Goal: Task Accomplishment & Management: Manage account settings

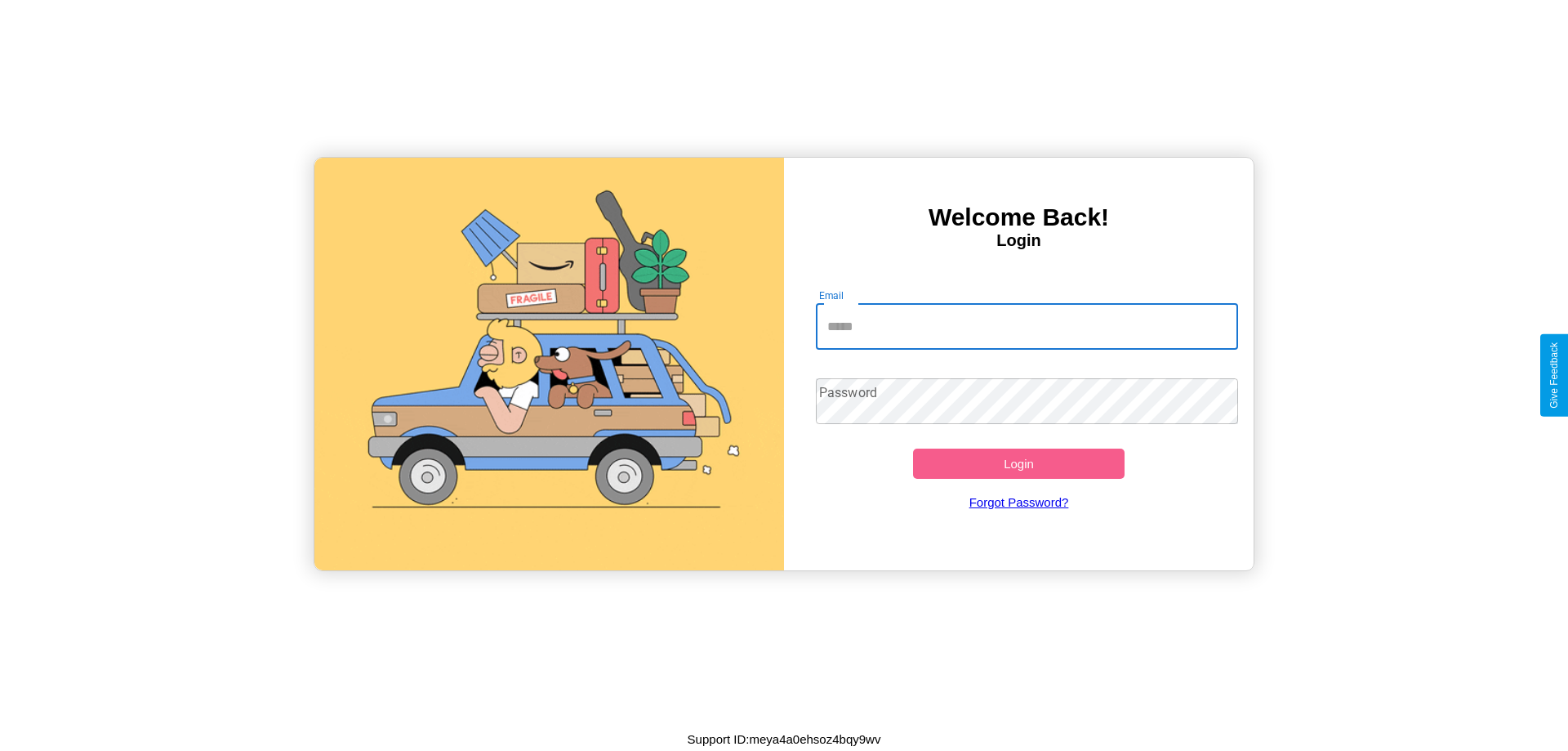
click at [1027, 326] on input "Email" at bounding box center [1027, 326] width 423 height 46
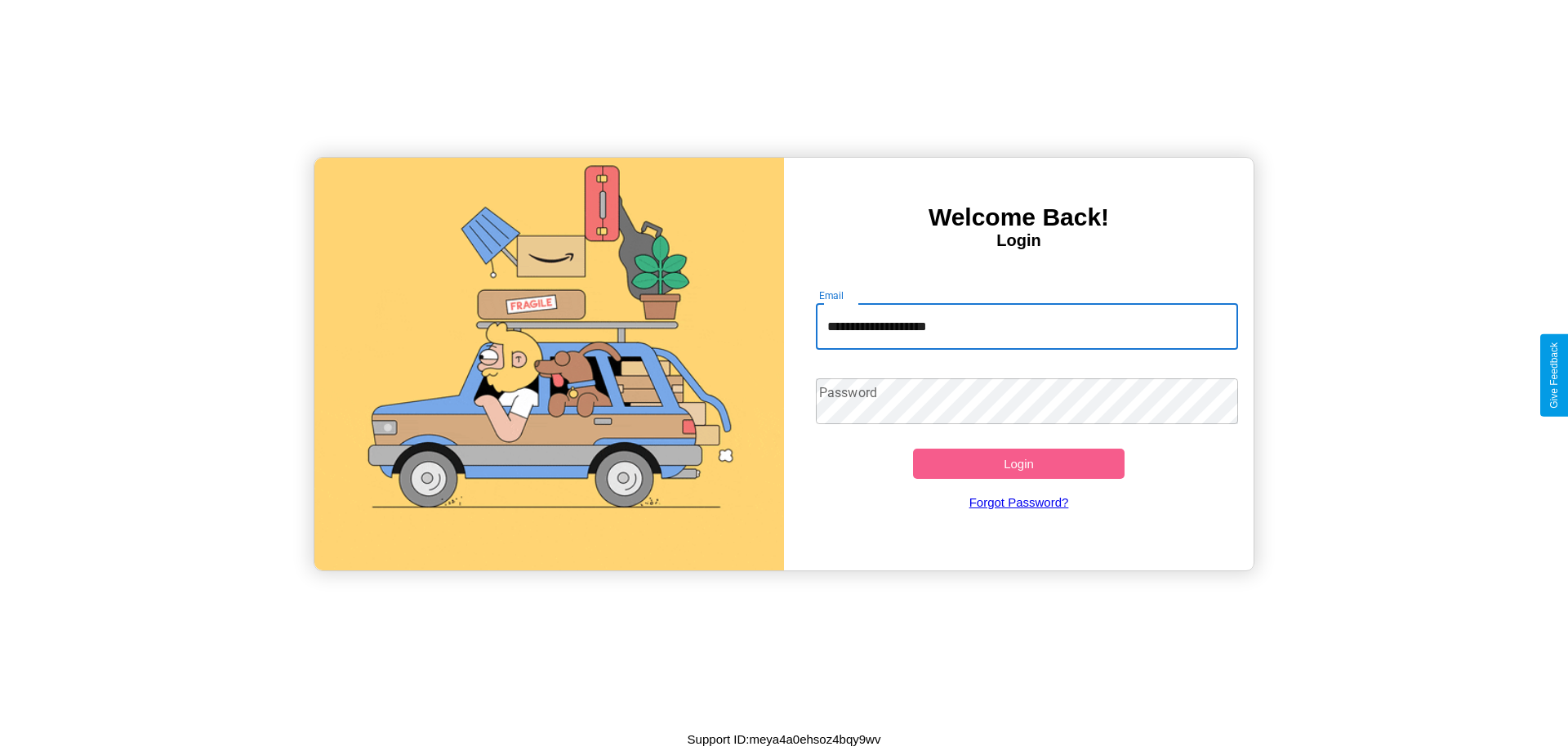
type input "**********"
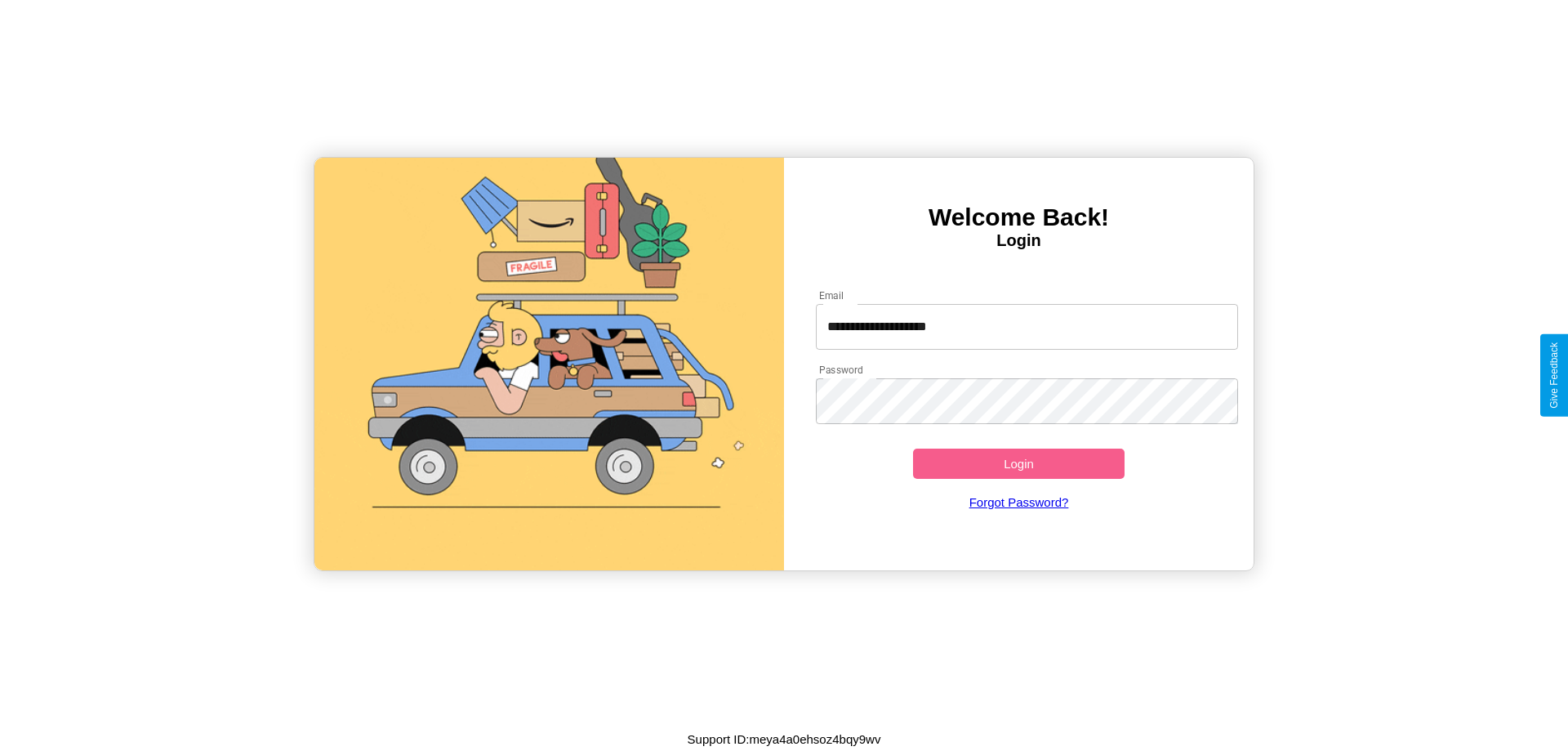
click at [1019, 463] on button "Login" at bounding box center [1019, 463] width 212 height 30
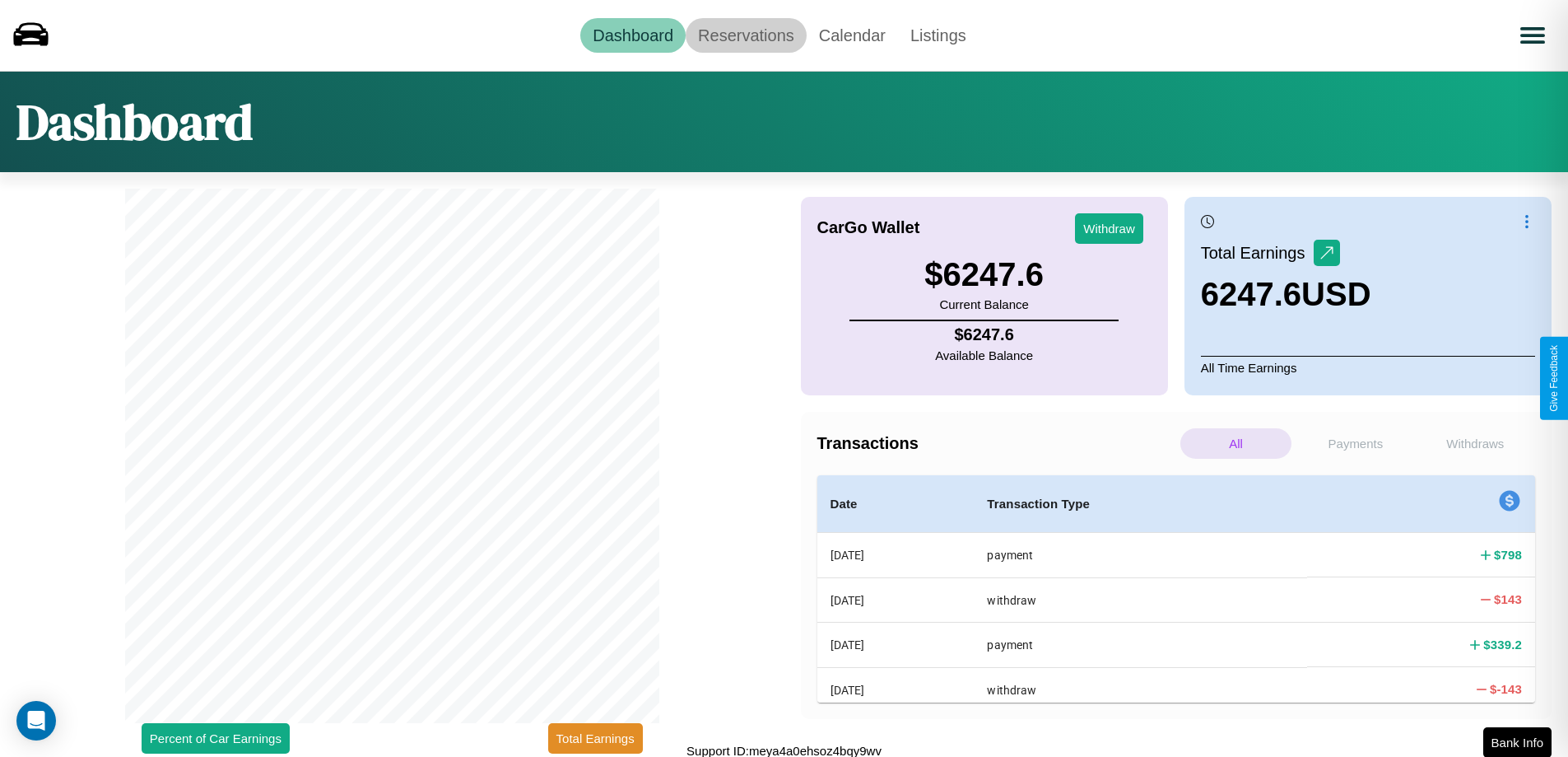
click at [746, 35] on link "Reservations" at bounding box center [746, 36] width 121 height 35
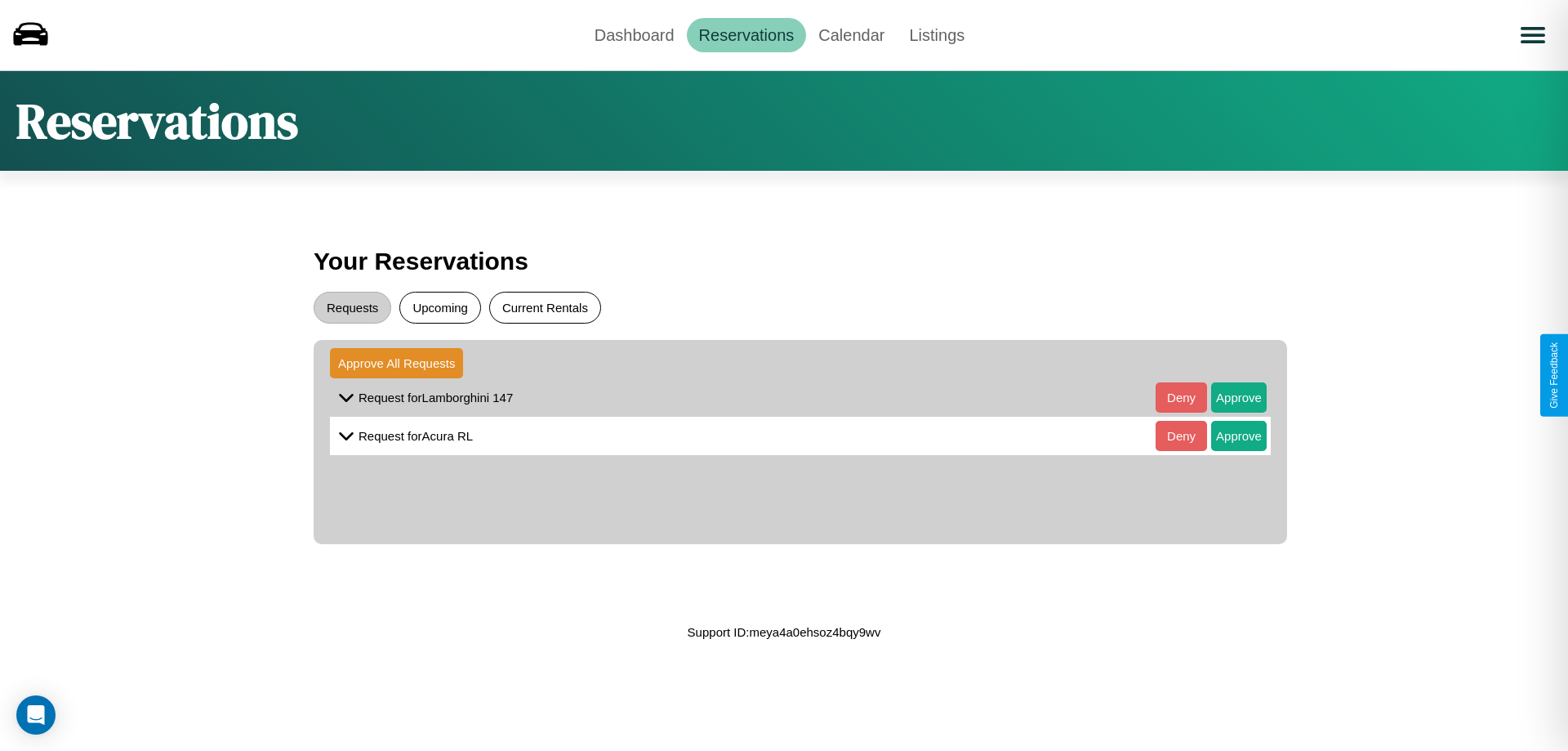
click at [545, 307] on button "Current Rentals" at bounding box center [545, 307] width 112 height 32
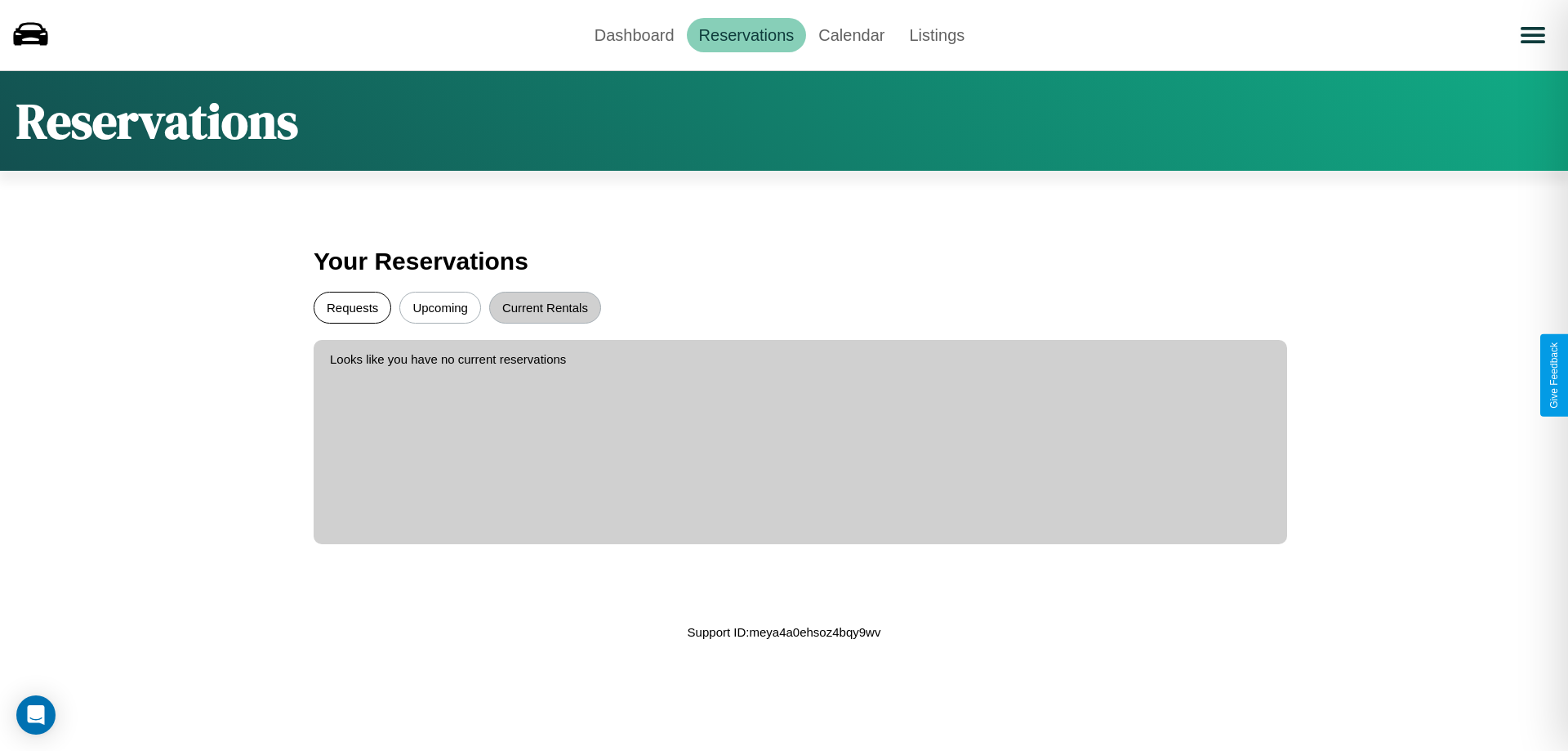
click at [352, 307] on button "Requests" at bounding box center [353, 307] width 78 height 32
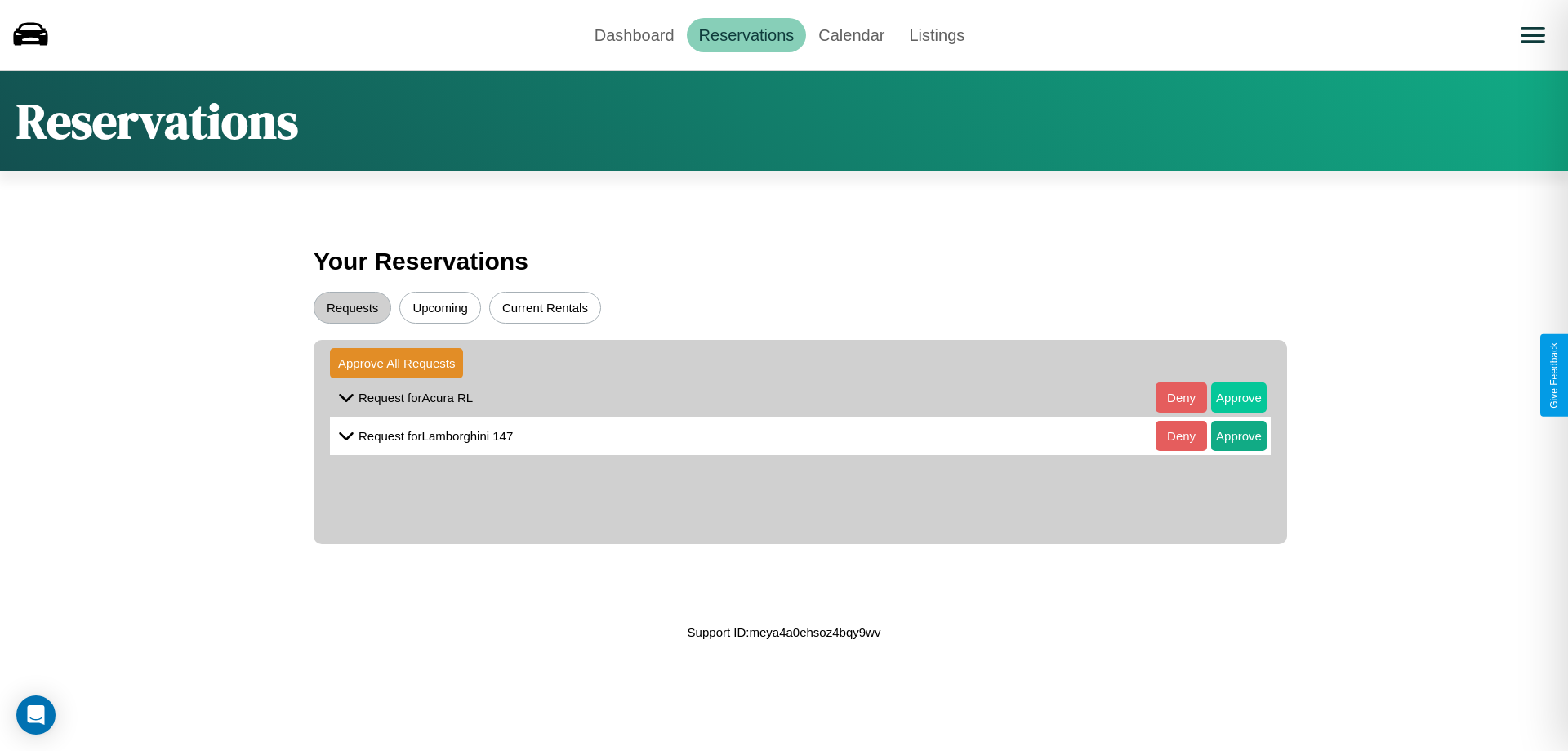
click at [1227, 397] on button "Approve" at bounding box center [1239, 397] width 55 height 30
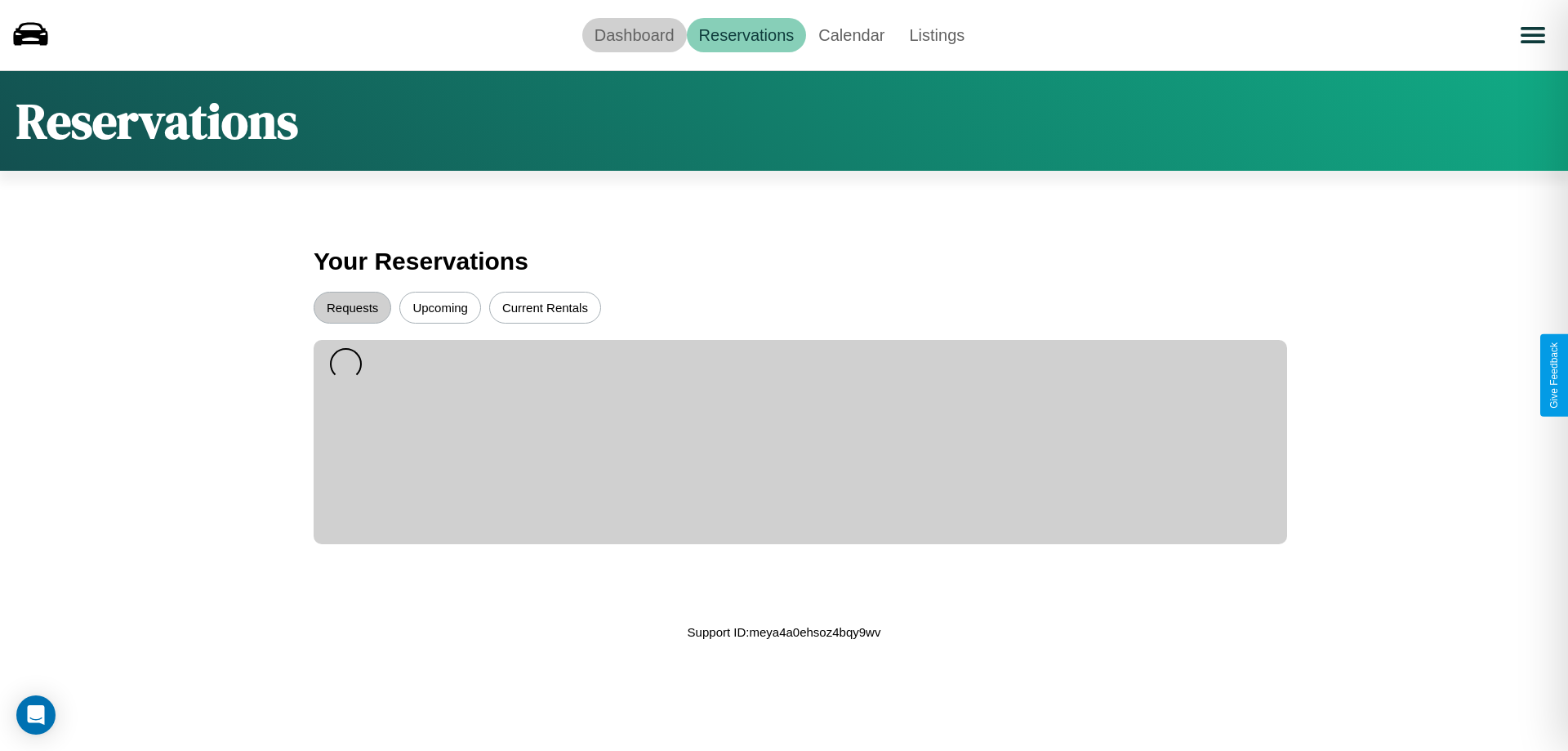
click at [634, 35] on link "Dashboard" at bounding box center [634, 35] width 105 height 35
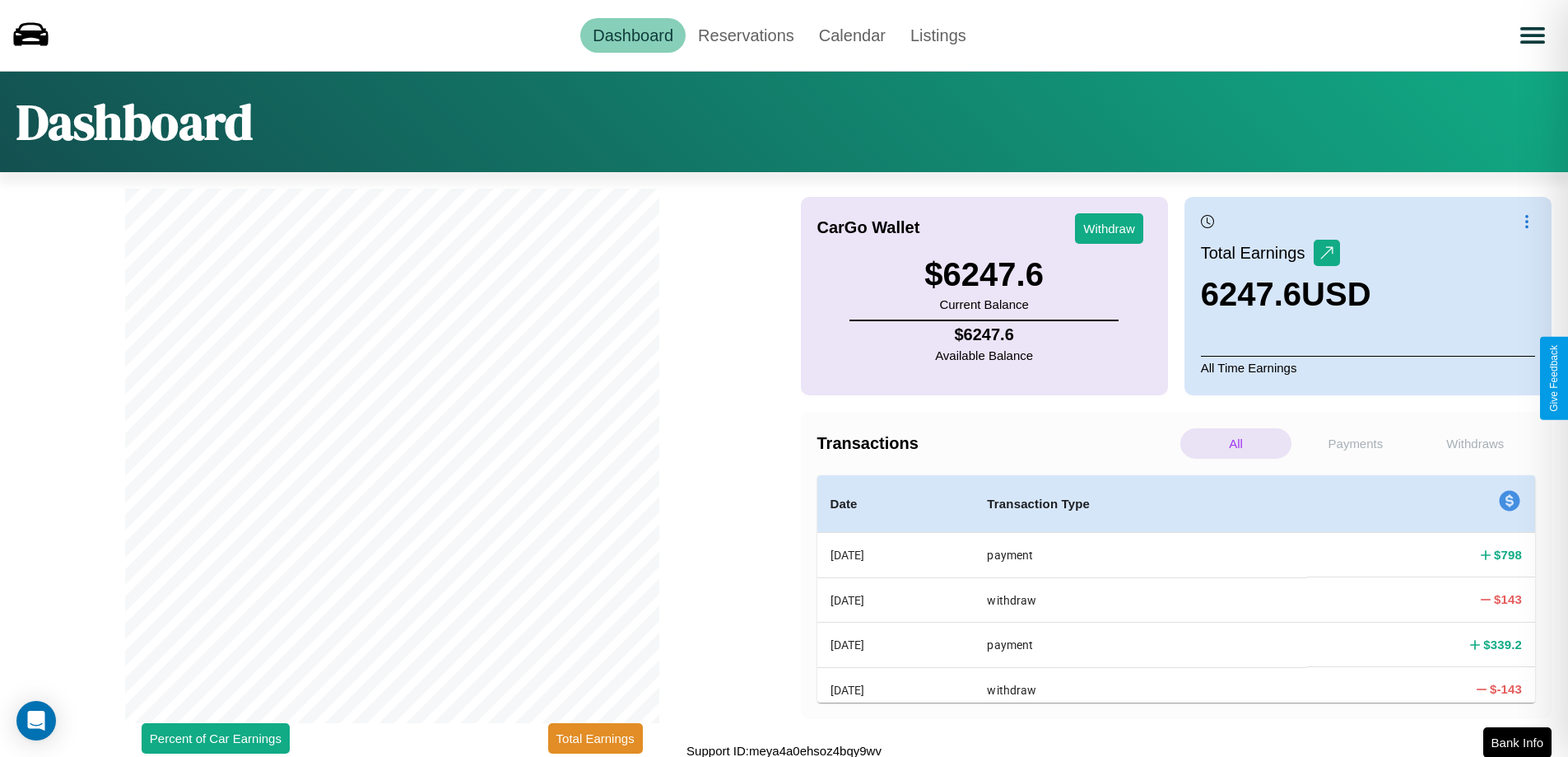
click at [1355, 443] on p "Payments" at bounding box center [1354, 443] width 111 height 31
click at [1475, 443] on p "Withdraws" at bounding box center [1475, 443] width 111 height 31
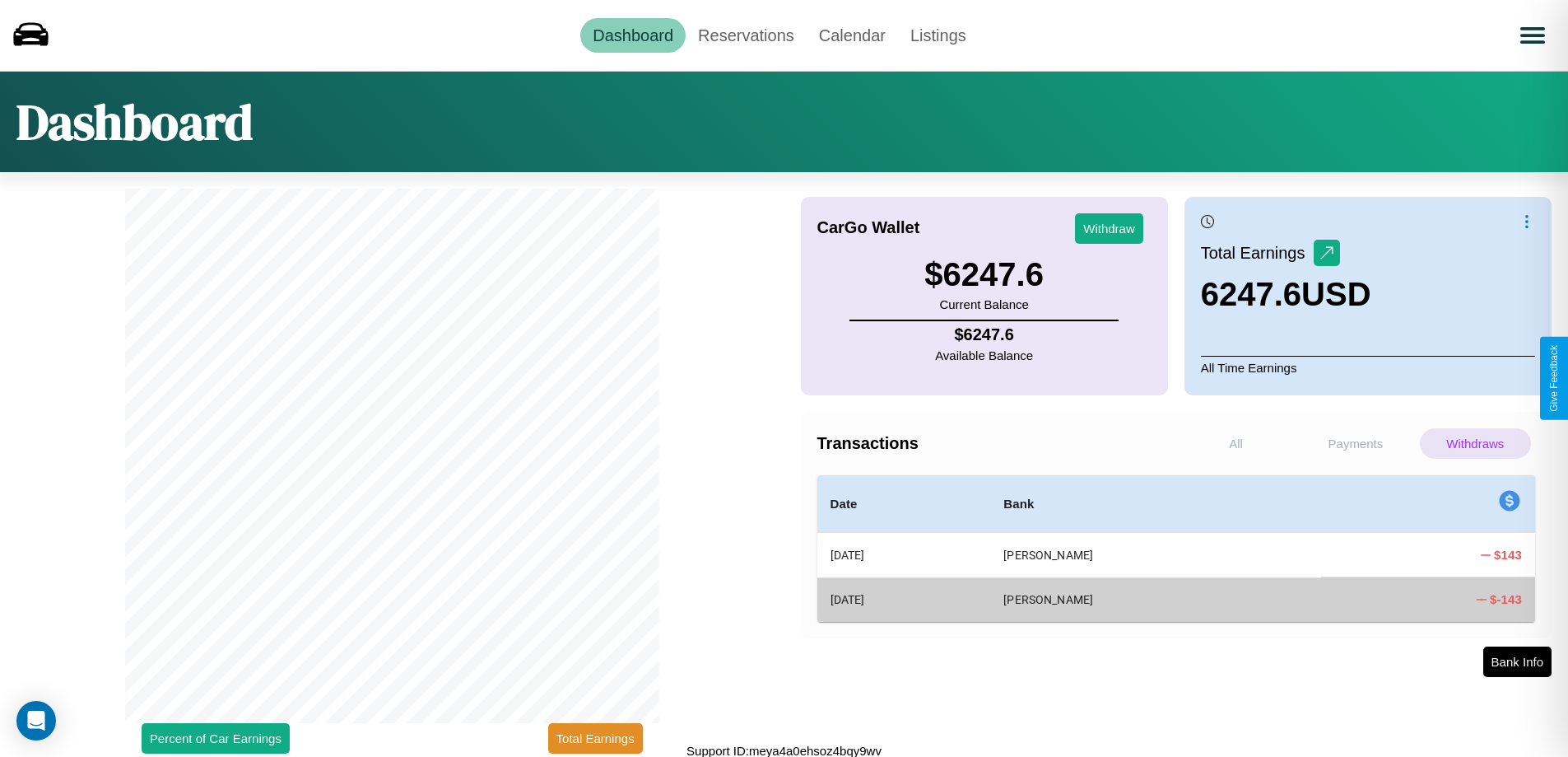
click at [1236, 443] on p "All" at bounding box center [1235, 443] width 111 height 31
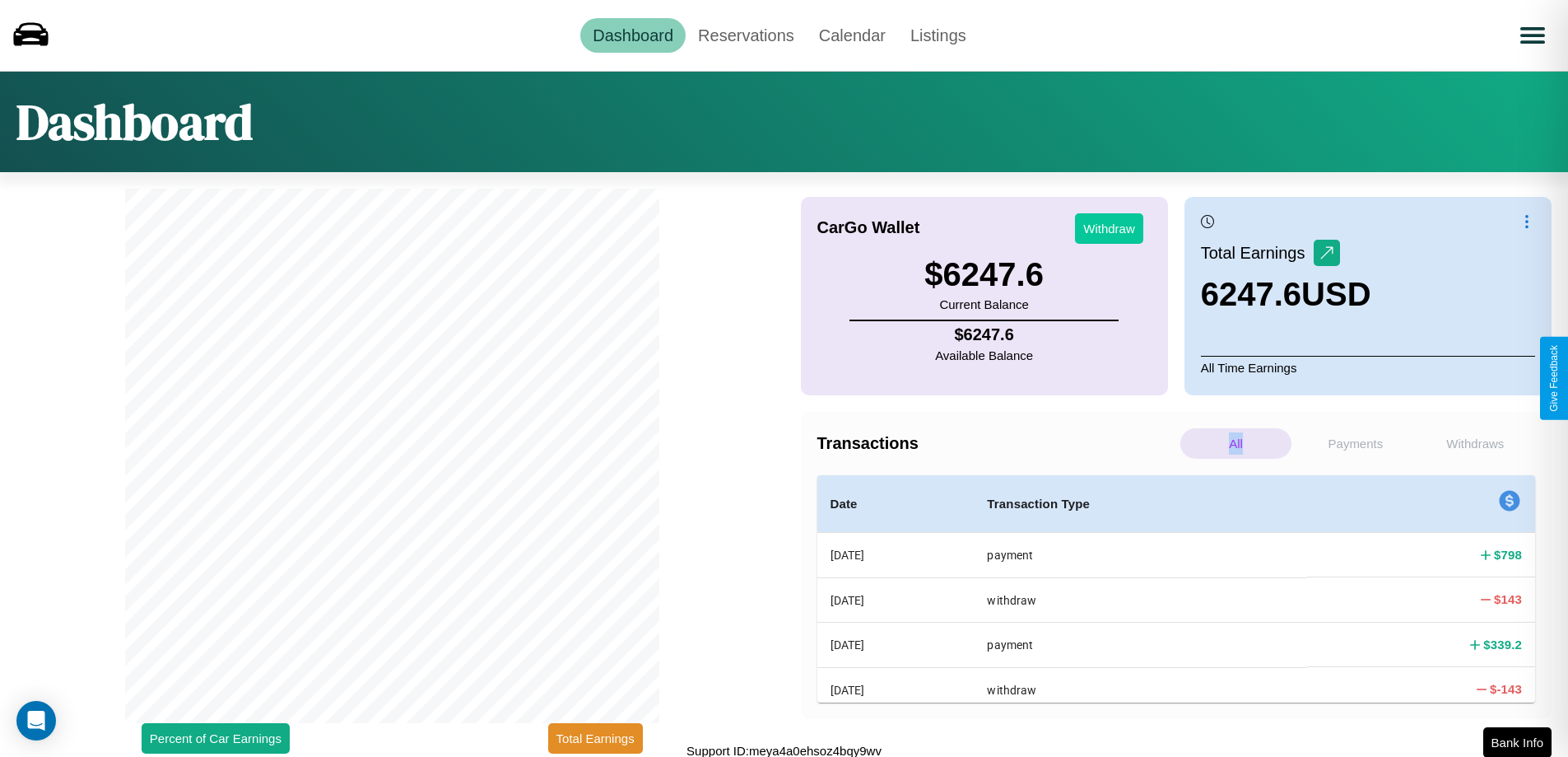
click at [1109, 228] on button "Withdraw" at bounding box center [1109, 228] width 68 height 31
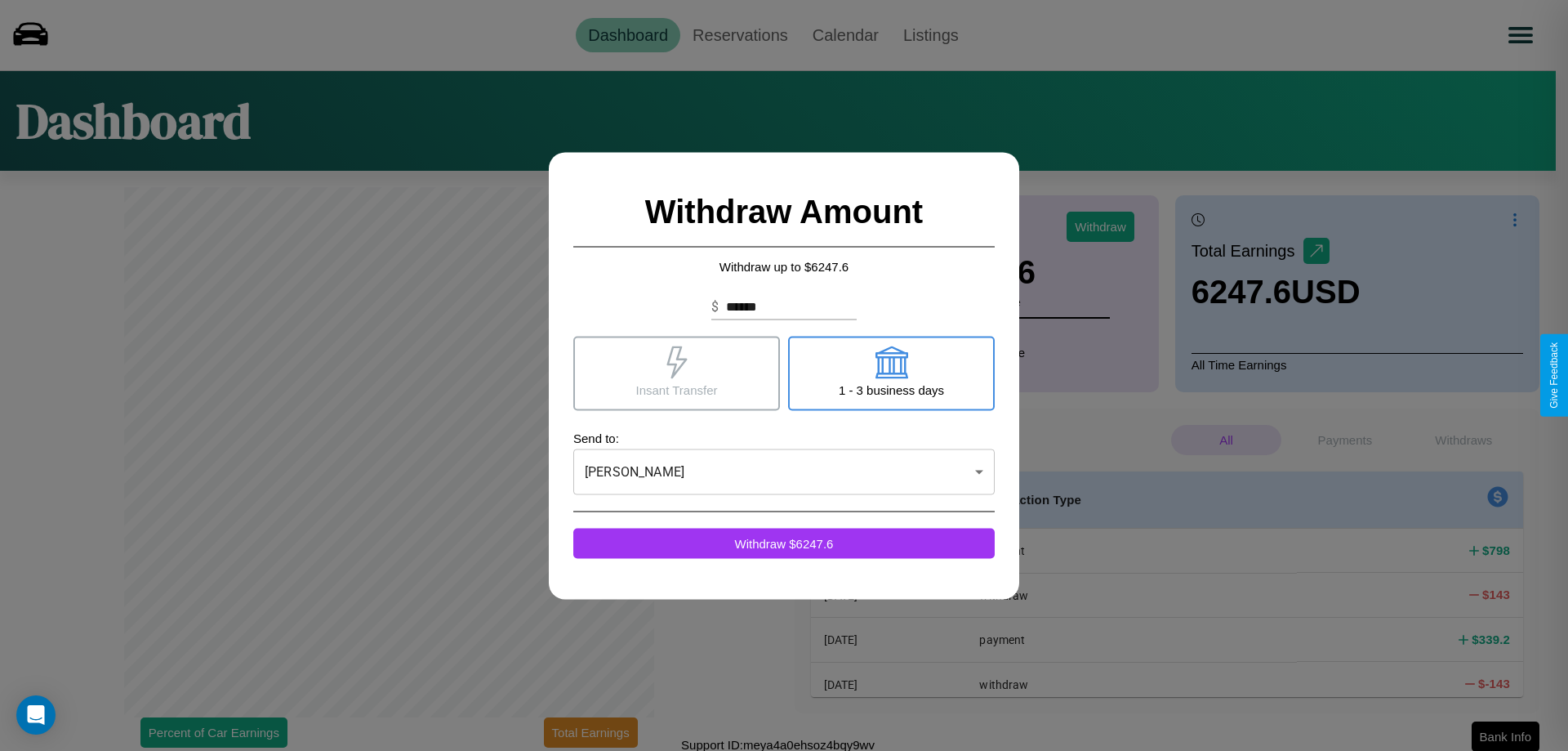
click at [891, 373] on icon at bounding box center [891, 362] width 33 height 33
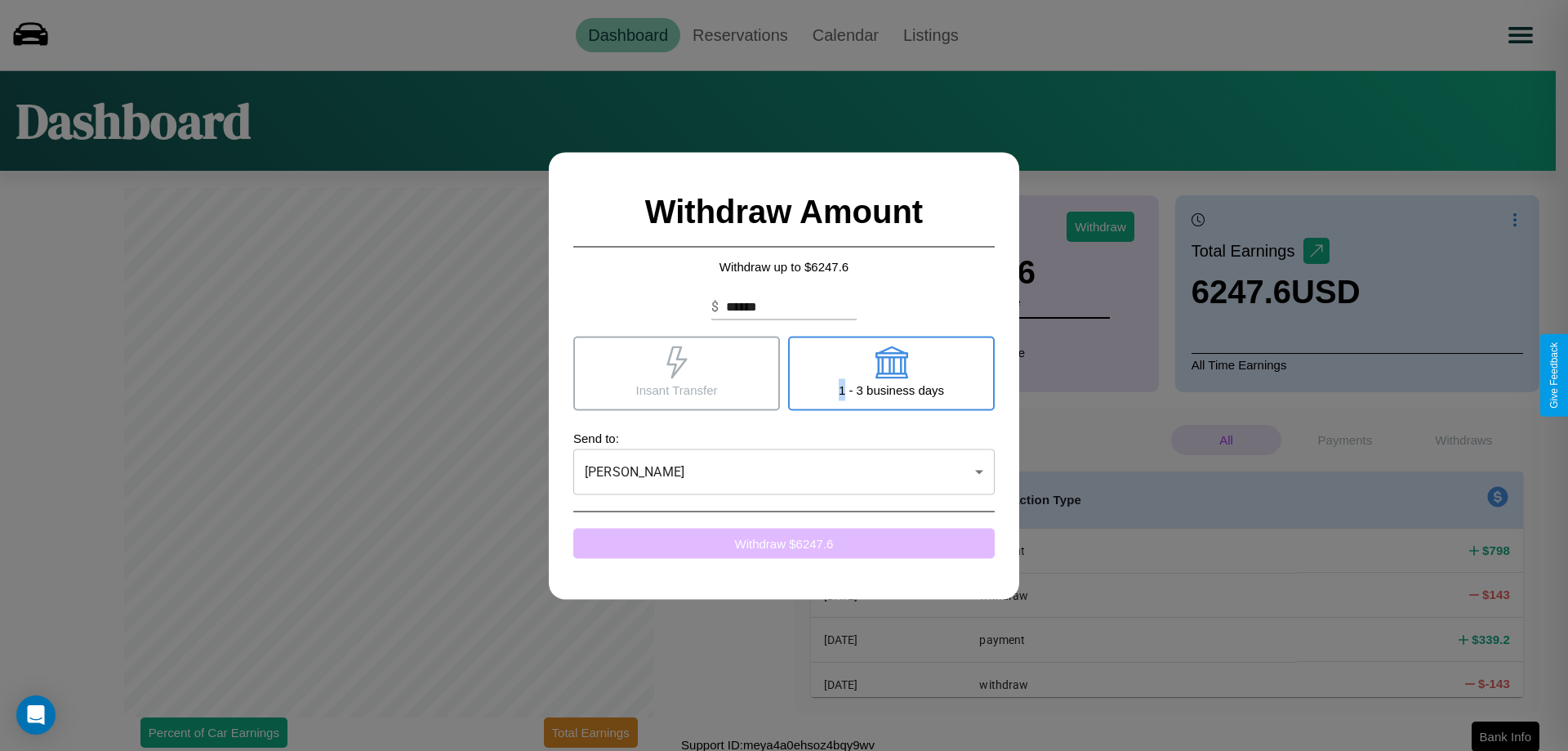
click at [784, 542] on button "Withdraw $ 6247.6" at bounding box center [784, 542] width 421 height 30
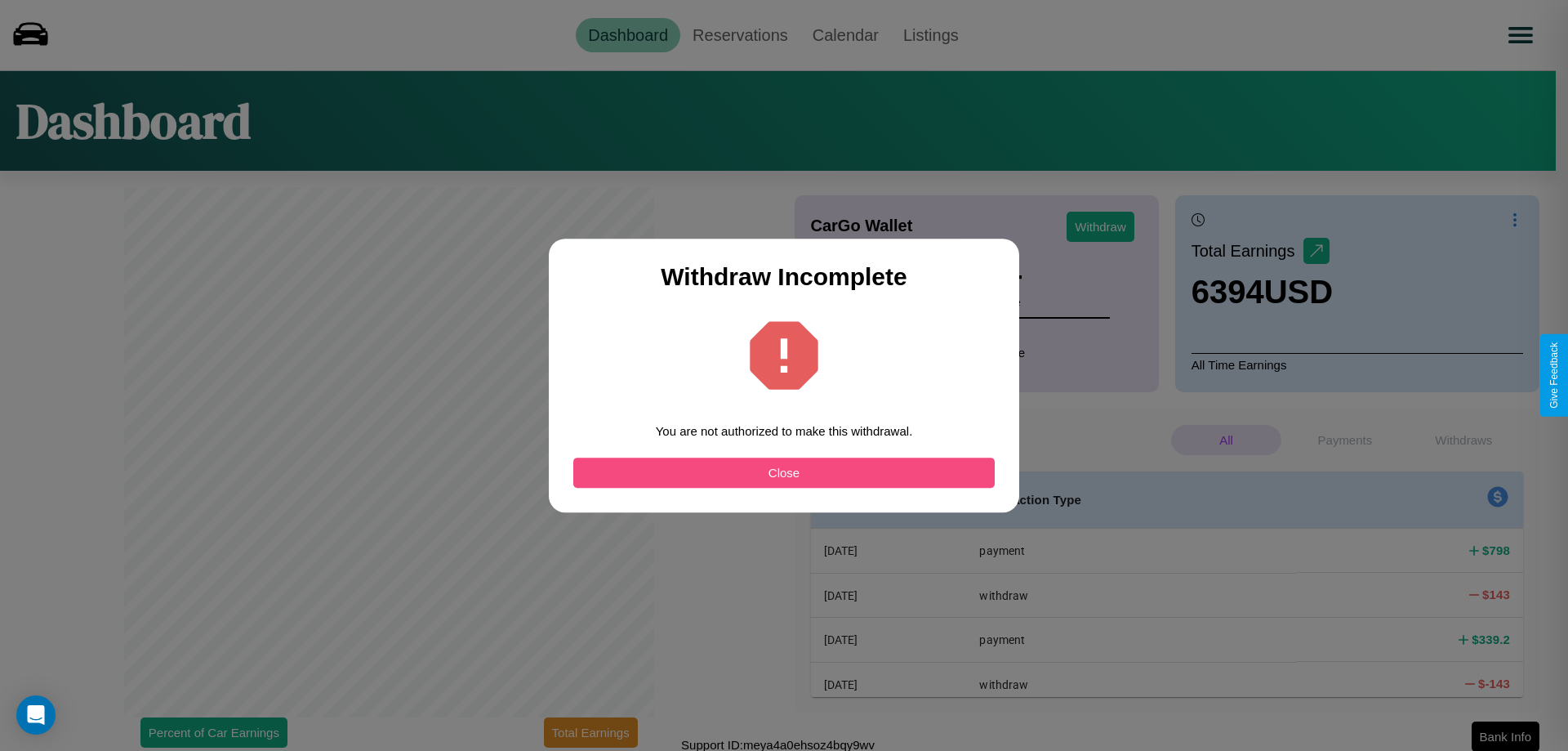
click at [784, 472] on button "Close" at bounding box center [784, 472] width 421 height 30
